Goal: Obtain resource: Download file/media

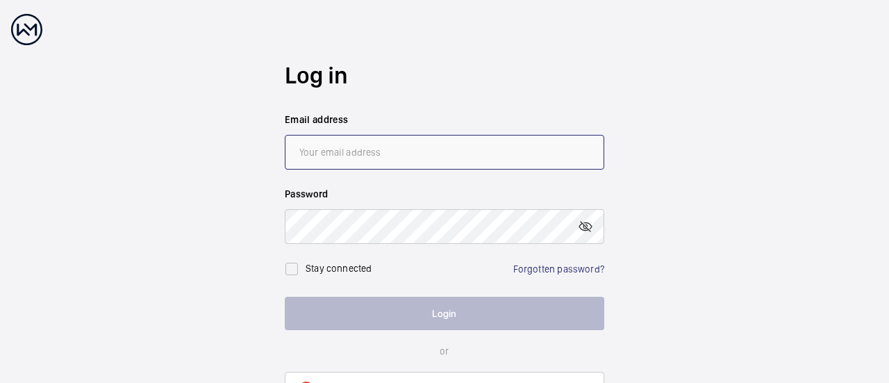
click at [331, 147] on input "email" at bounding box center [445, 152] width 320 height 35
type input "[PERSON_NAME][EMAIL_ADDRESS][DOMAIN_NAME]"
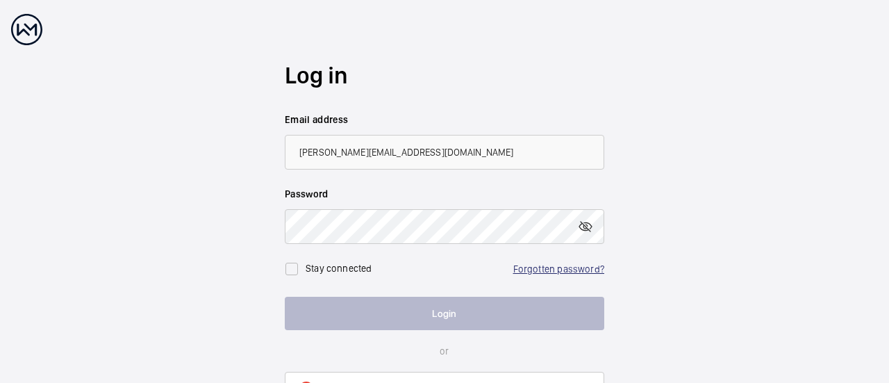
click at [542, 269] on link "Forgotten password?" at bounding box center [558, 268] width 91 height 11
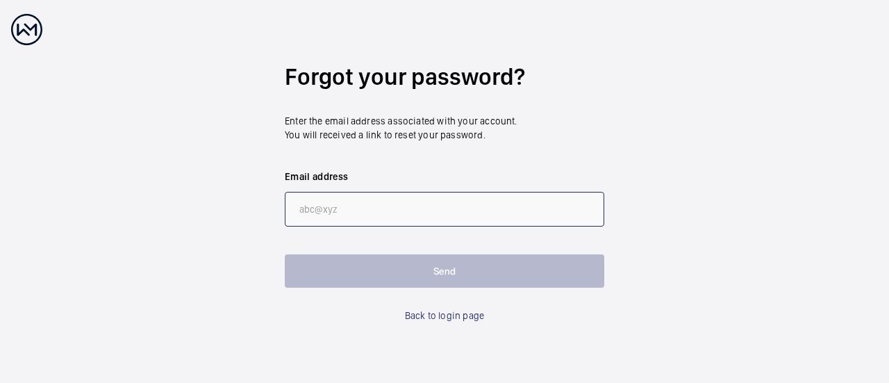
click at [403, 208] on input "email" at bounding box center [445, 209] width 320 height 35
click at [314, 211] on input "[PERSON_NAME]@cbm." at bounding box center [445, 209] width 320 height 35
click at [361, 206] on input "[PERSON_NAME]@cbm." at bounding box center [445, 209] width 320 height 35
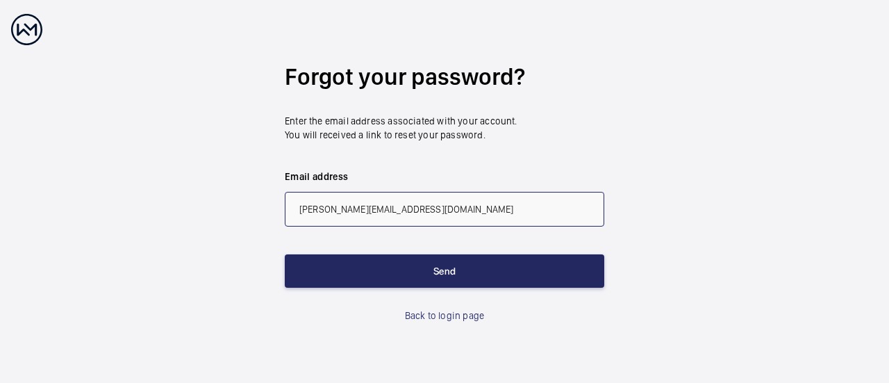
type input "[PERSON_NAME][EMAIL_ADDRESS][DOMAIN_NAME]"
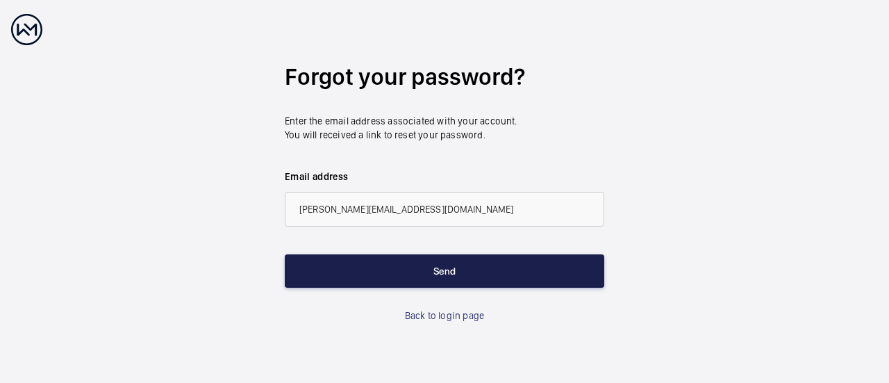
click at [482, 266] on button "Send" at bounding box center [445, 270] width 320 height 33
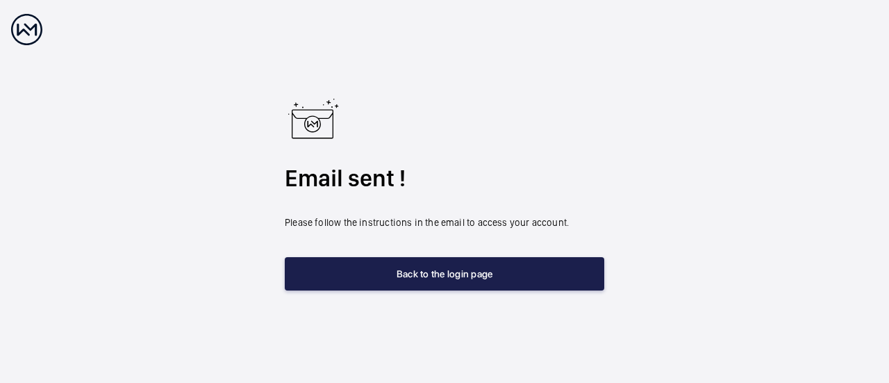
click at [443, 270] on button "Back to the login page" at bounding box center [445, 273] width 320 height 33
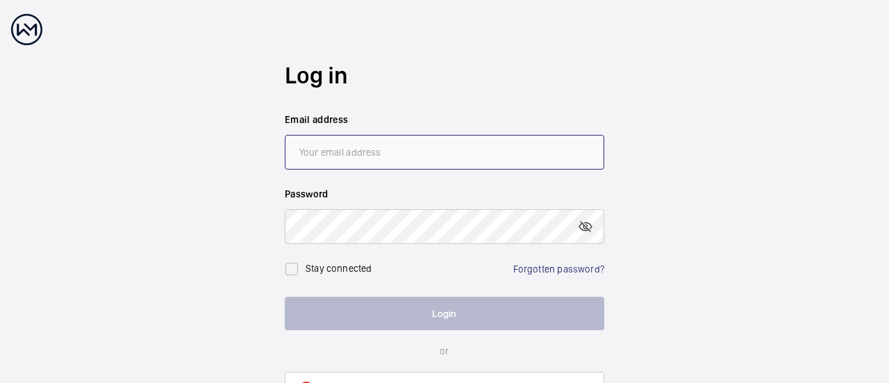
click at [333, 148] on input "email" at bounding box center [445, 152] width 320 height 35
type input "[PERSON_NAME][EMAIL_ADDRESS][DOMAIN_NAME]"
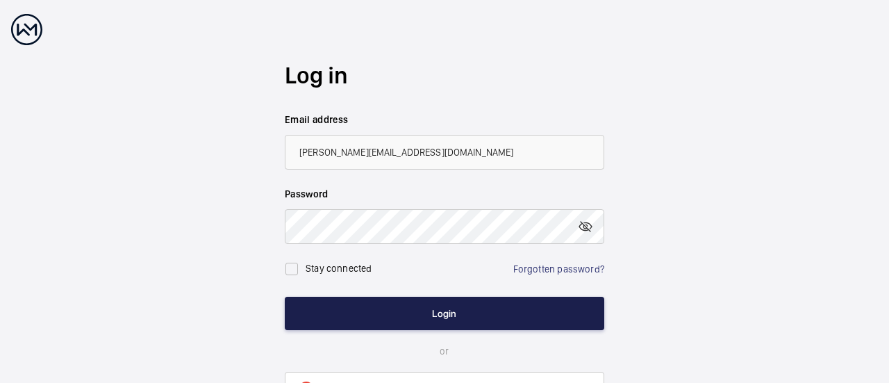
click at [440, 313] on button "Login" at bounding box center [445, 313] width 320 height 33
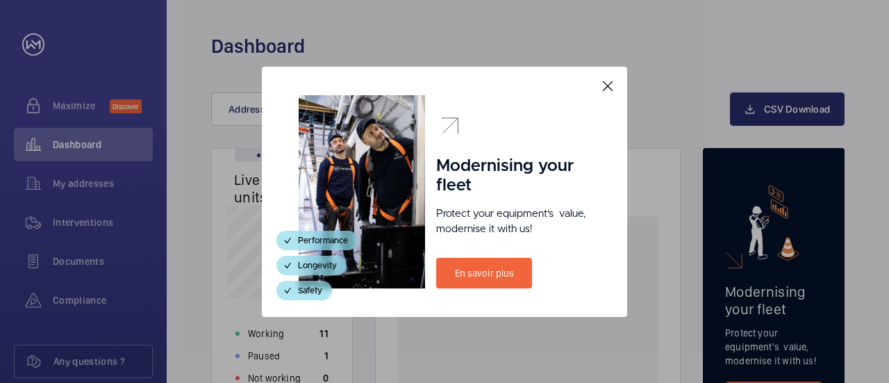
click at [603, 88] on mat-icon at bounding box center [608, 86] width 17 height 17
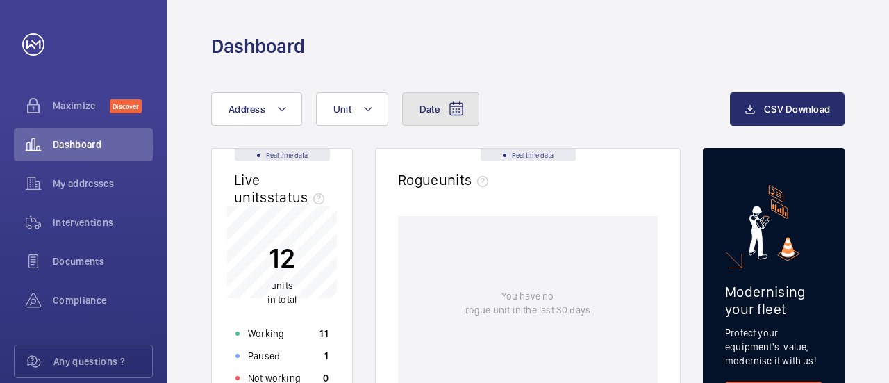
click at [433, 111] on span "Date" at bounding box center [430, 109] width 20 height 11
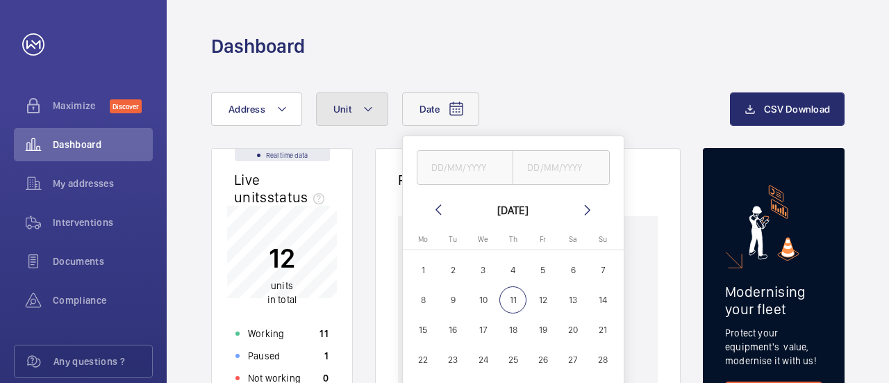
click at [360, 113] on button "Unit" at bounding box center [352, 108] width 72 height 33
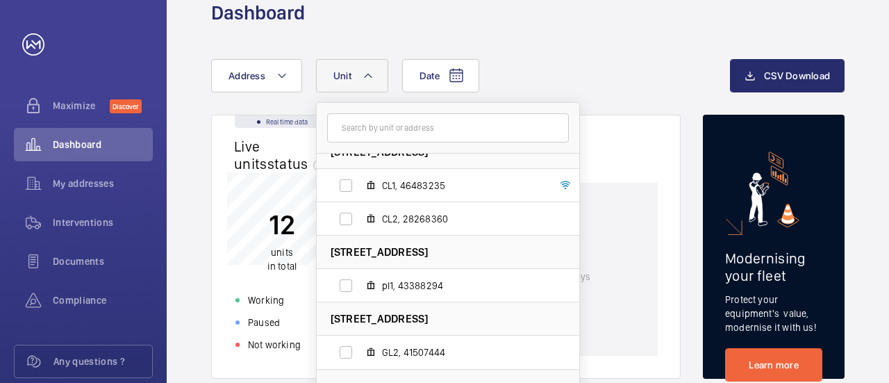
scroll to position [10, 0]
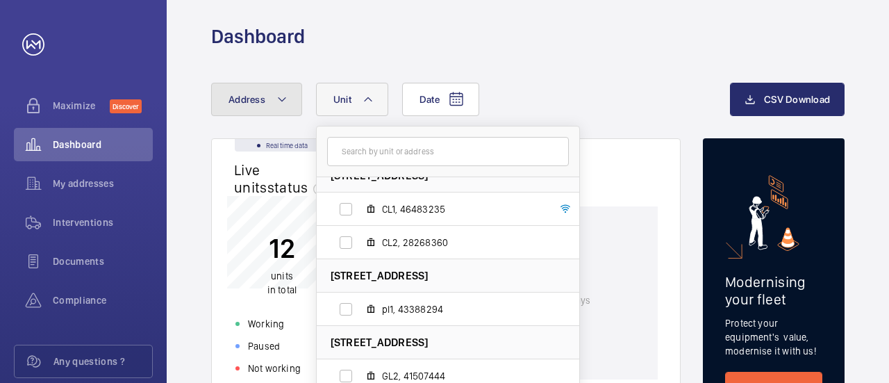
click at [289, 99] on button "Address" at bounding box center [256, 99] width 91 height 33
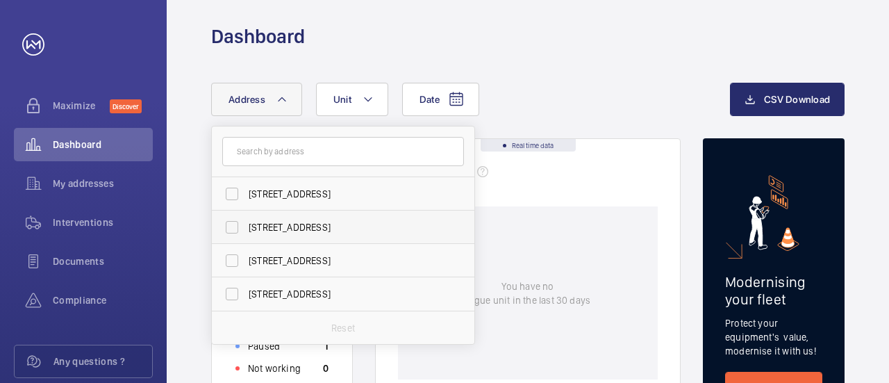
click at [284, 230] on span "[STREET_ADDRESS]" at bounding box center [344, 227] width 191 height 14
click at [246, 230] on input "[STREET_ADDRESS]" at bounding box center [232, 227] width 28 height 28
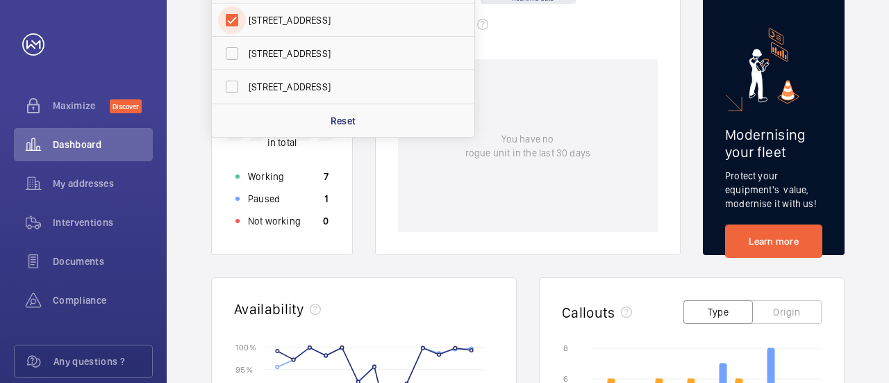
scroll to position [149, 0]
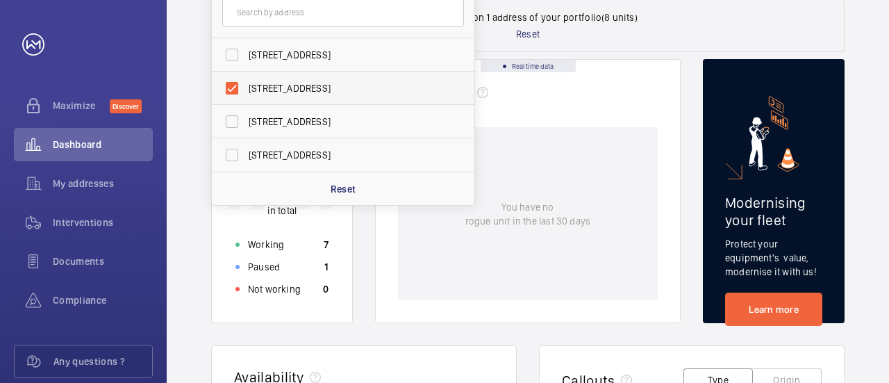
click at [386, 81] on span "[STREET_ADDRESS]" at bounding box center [344, 88] width 191 height 14
click at [246, 81] on input "[STREET_ADDRESS]" at bounding box center [232, 88] width 28 height 28
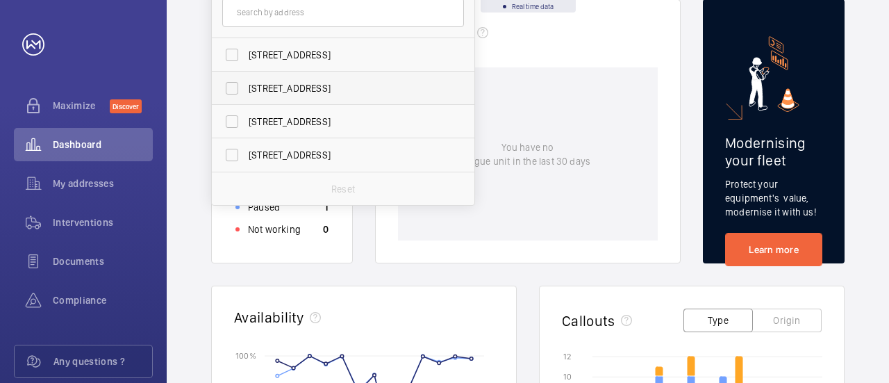
click at [380, 91] on span "[STREET_ADDRESS]" at bounding box center [344, 88] width 191 height 14
click at [246, 91] on input "[STREET_ADDRESS]" at bounding box center [232, 88] width 28 height 28
checkbox input "true"
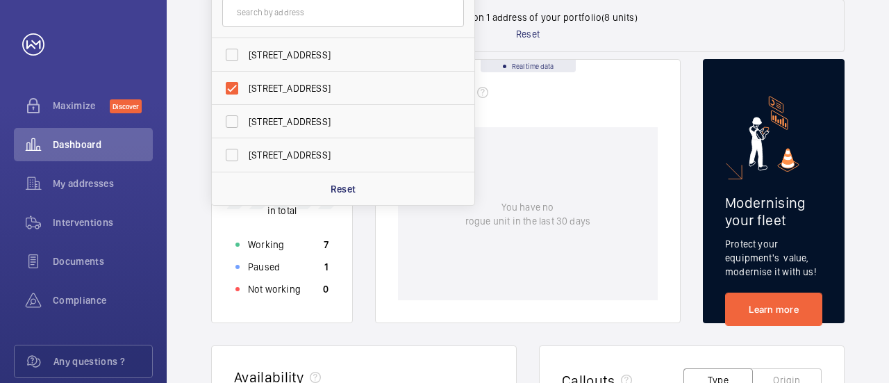
click at [605, 120] on wm-front-card-header "Real time data Rogue units" at bounding box center [528, 93] width 304 height 67
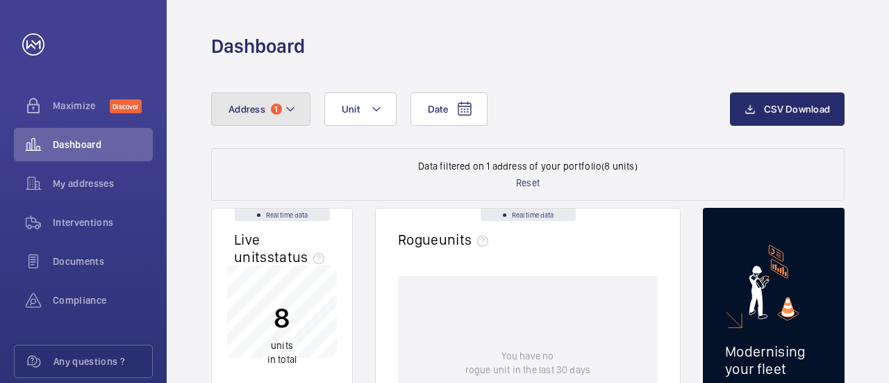
click at [277, 109] on span "1" at bounding box center [276, 109] width 11 height 11
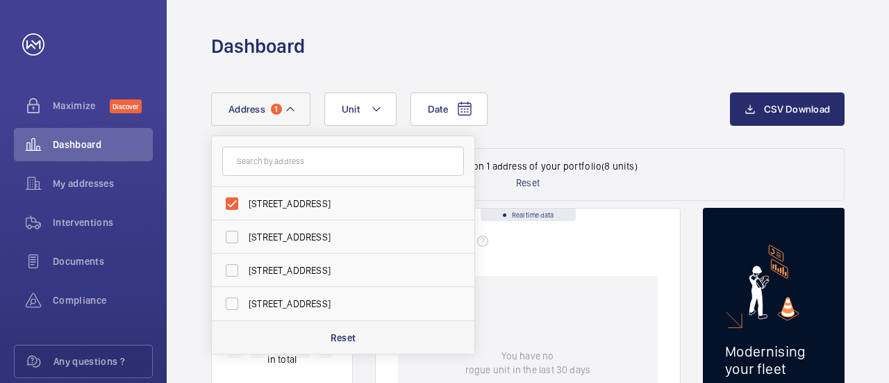
click at [333, 340] on p "Reset" at bounding box center [344, 338] width 26 height 14
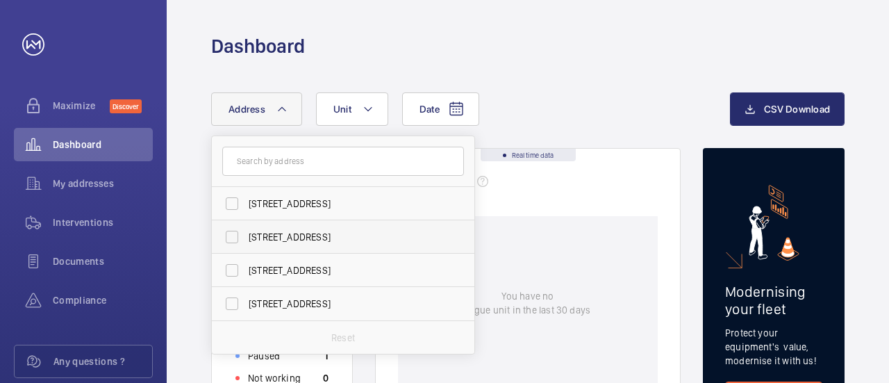
click at [264, 237] on span "[STREET_ADDRESS]" at bounding box center [344, 237] width 191 height 14
click at [246, 237] on input "[STREET_ADDRESS]" at bounding box center [232, 237] width 28 height 28
checkbox input "true"
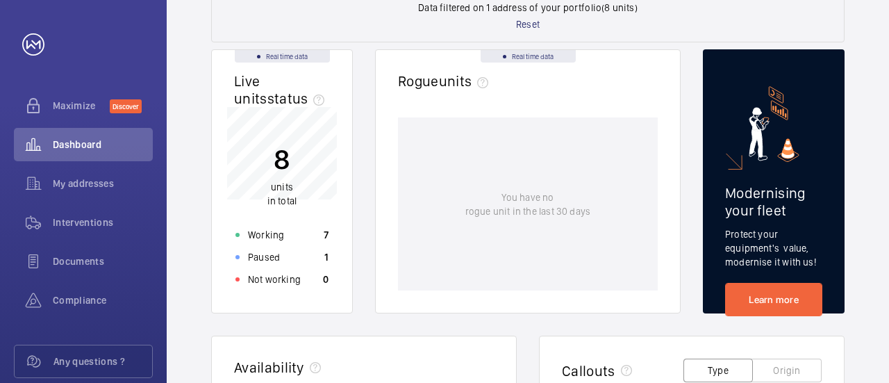
scroll to position [208, 0]
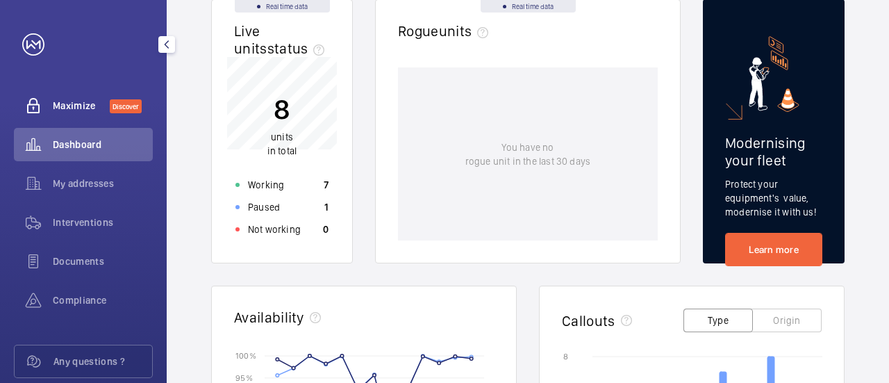
click at [89, 108] on span "Maximize" at bounding box center [81, 106] width 57 height 14
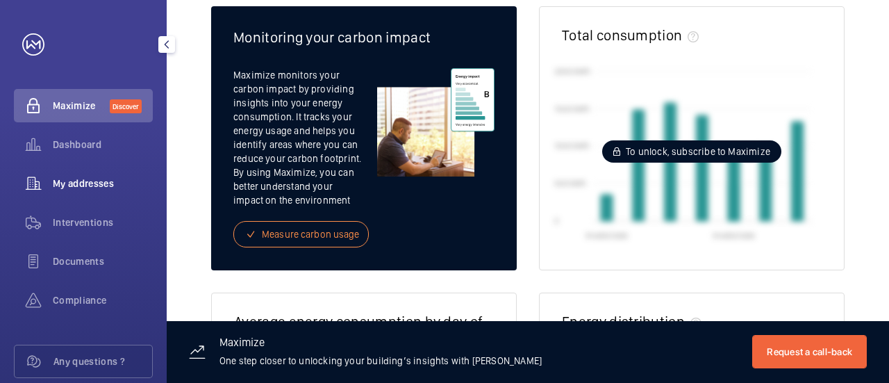
click at [67, 181] on span "My addresses" at bounding box center [103, 183] width 100 height 14
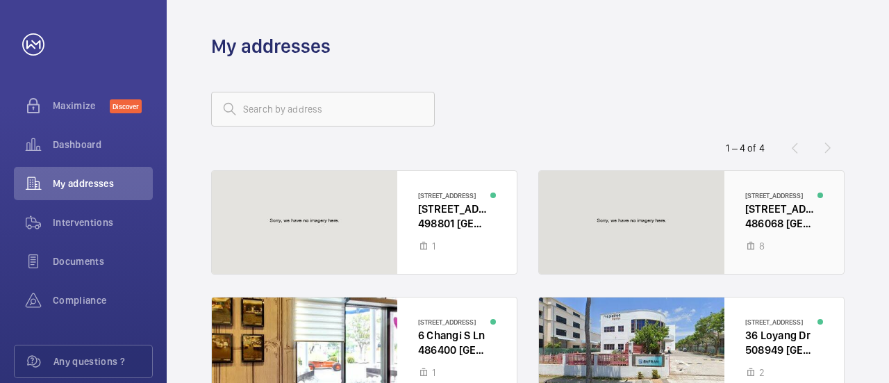
click at [784, 207] on div at bounding box center [691, 222] width 305 height 103
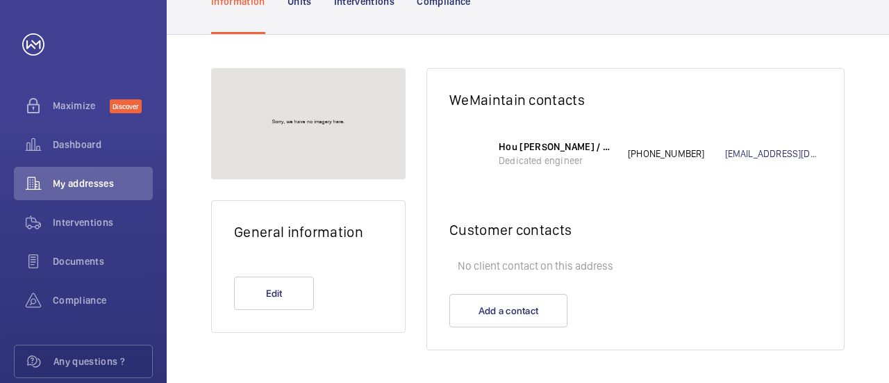
scroll to position [6, 0]
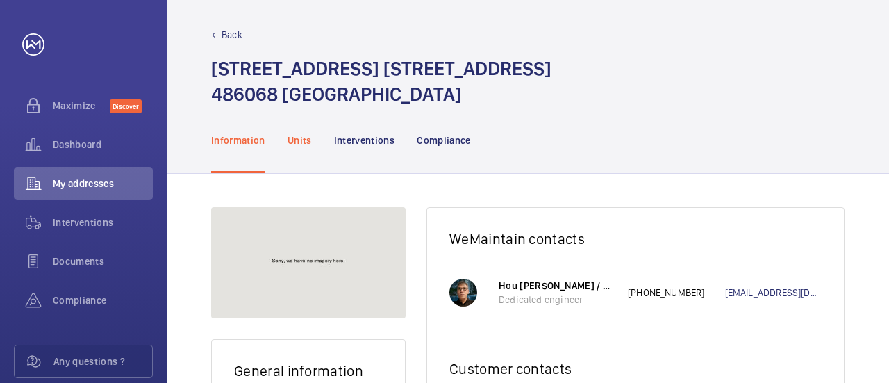
click at [302, 141] on p "Units" at bounding box center [300, 140] width 24 height 14
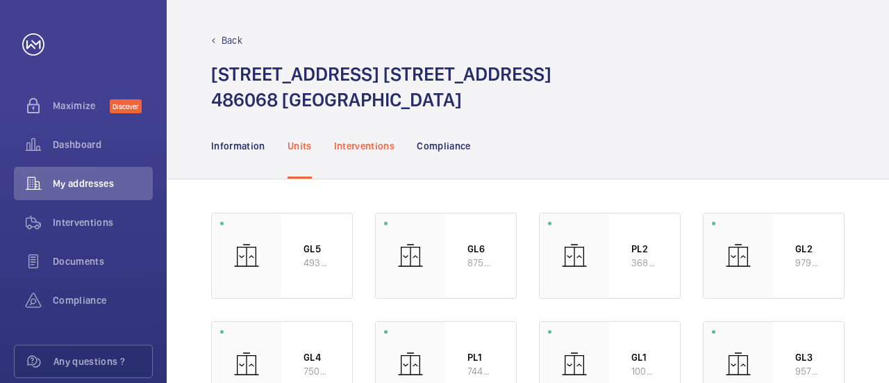
click at [374, 151] on p "Interventions" at bounding box center [364, 146] width 61 height 14
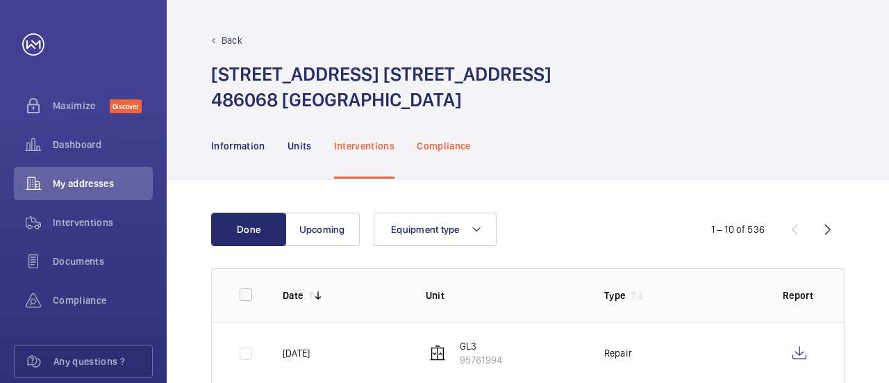
click at [438, 151] on p "Compliance" at bounding box center [444, 146] width 54 height 14
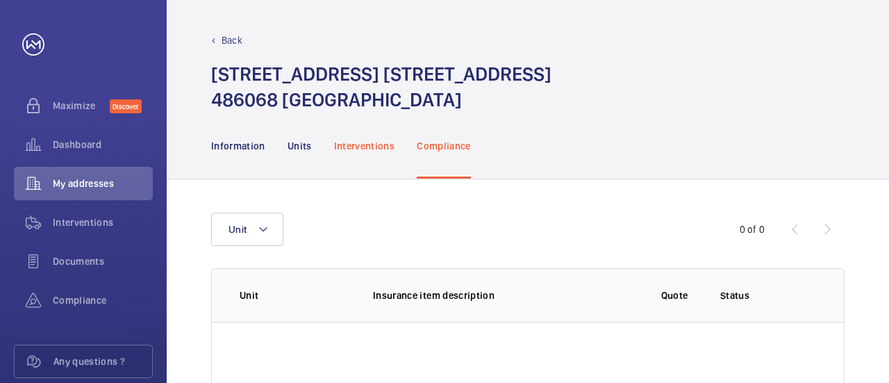
click at [361, 148] on p "Interventions" at bounding box center [364, 146] width 61 height 14
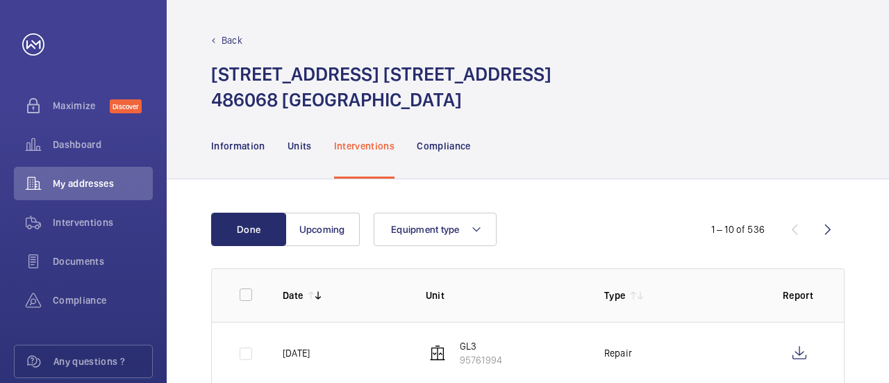
scroll to position [69, 0]
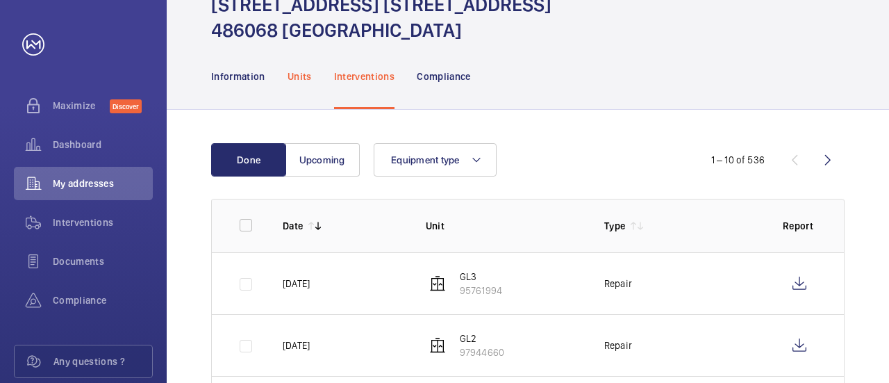
click at [299, 72] on p "Units" at bounding box center [300, 76] width 24 height 14
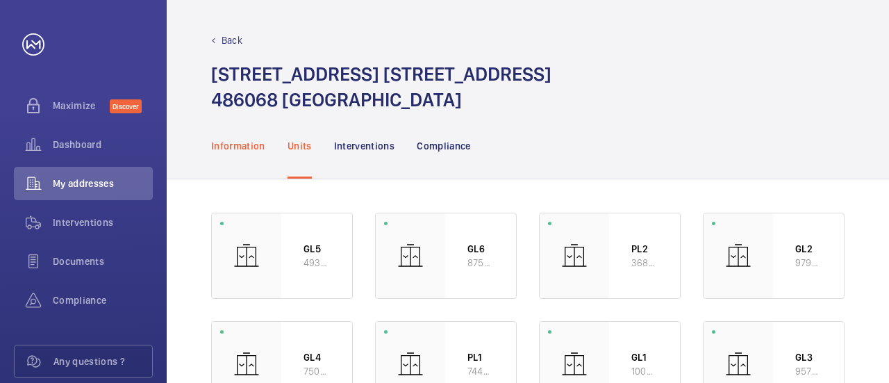
click at [238, 144] on p "Information" at bounding box center [238, 146] width 54 height 14
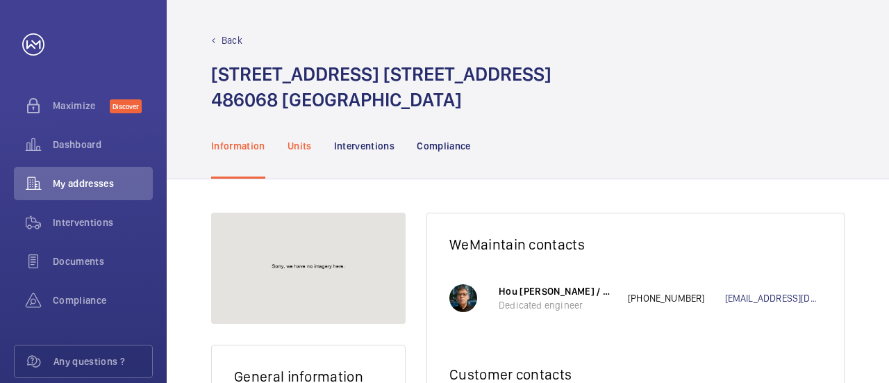
click at [297, 147] on p "Units" at bounding box center [300, 146] width 24 height 14
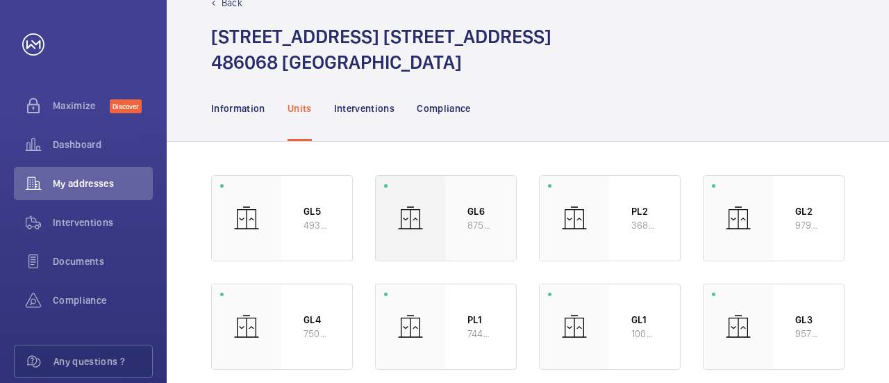
scroll to position [57, 0]
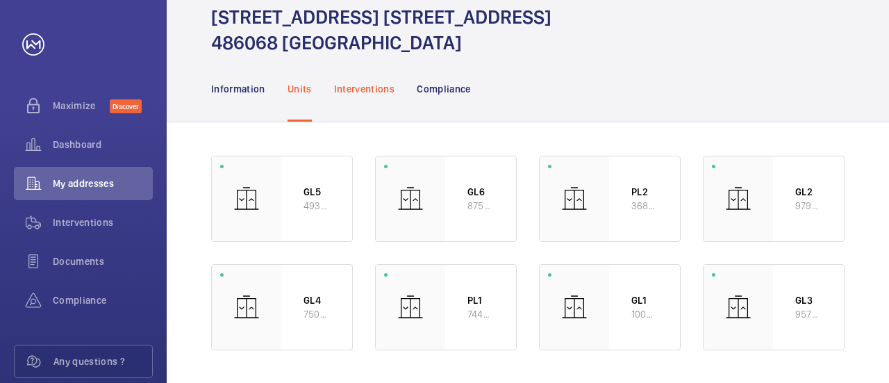
click at [359, 87] on p "Interventions" at bounding box center [364, 89] width 61 height 14
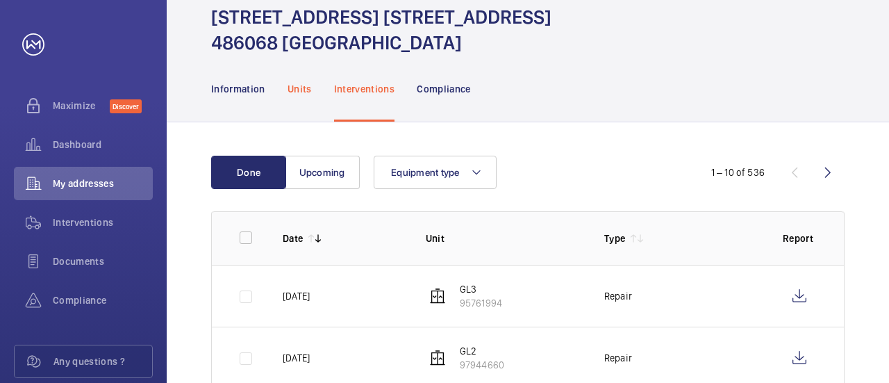
click at [302, 86] on p "Units" at bounding box center [300, 89] width 24 height 14
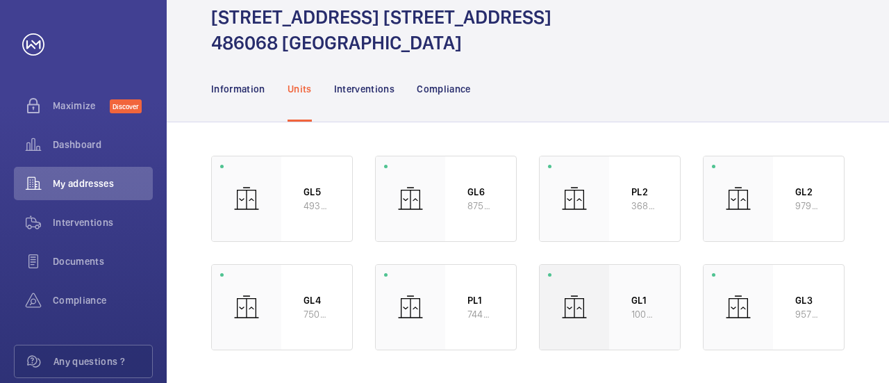
click at [641, 313] on p "10080316" at bounding box center [645, 314] width 26 height 14
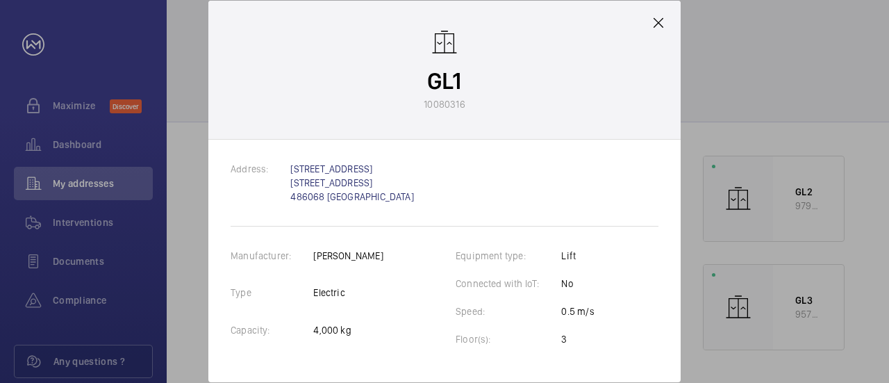
click at [661, 27] on mat-icon at bounding box center [658, 23] width 17 height 17
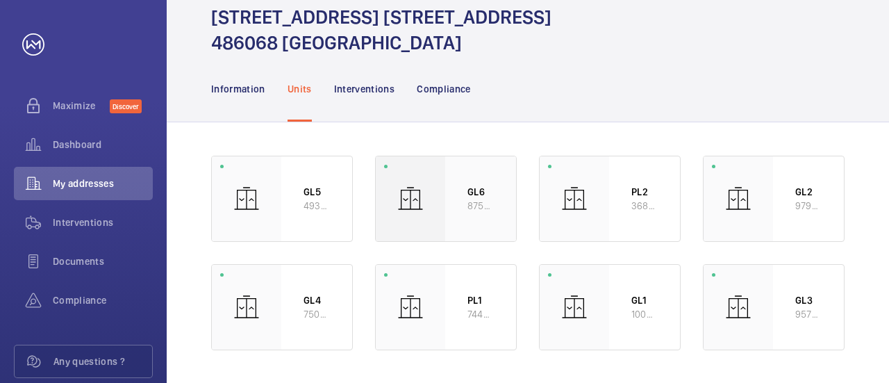
click at [449, 195] on div "GL6 87528844" at bounding box center [480, 198] width 71 height 85
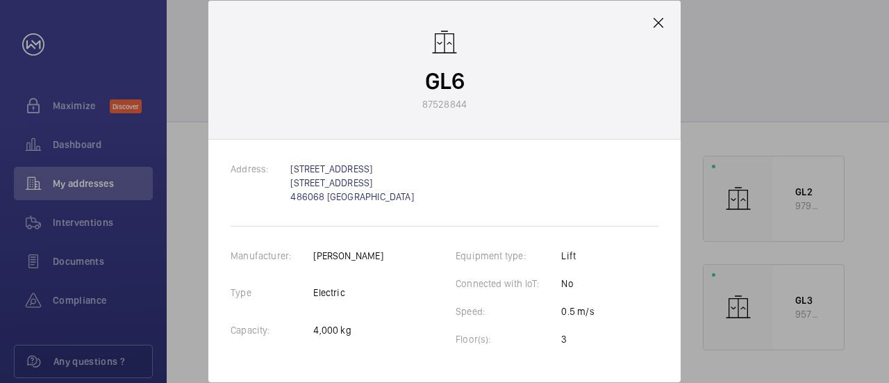
click at [661, 24] on mat-icon at bounding box center [658, 23] width 17 height 17
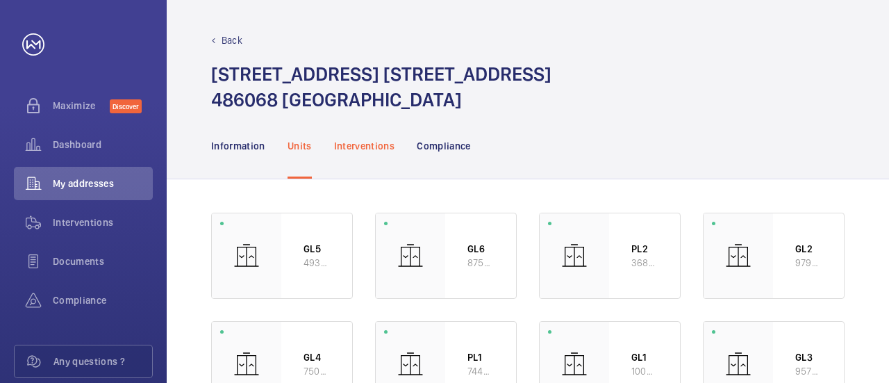
click at [368, 143] on p "Interventions" at bounding box center [364, 146] width 61 height 14
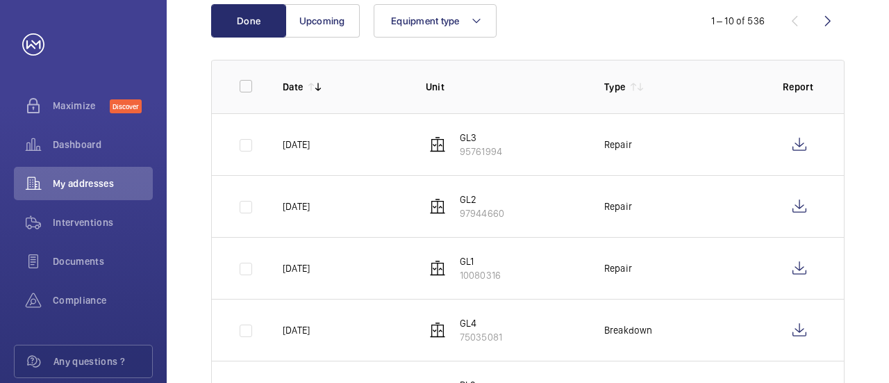
scroll to position [278, 0]
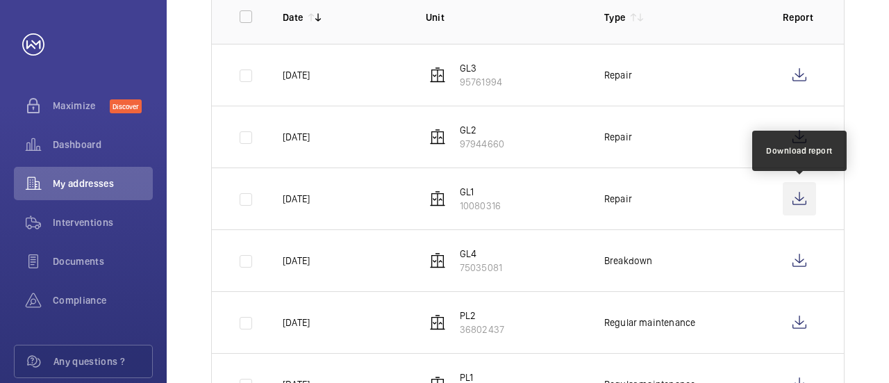
click at [798, 200] on wm-front-icon-button at bounding box center [799, 198] width 33 height 33
